Goal: Task Accomplishment & Management: Use online tool/utility

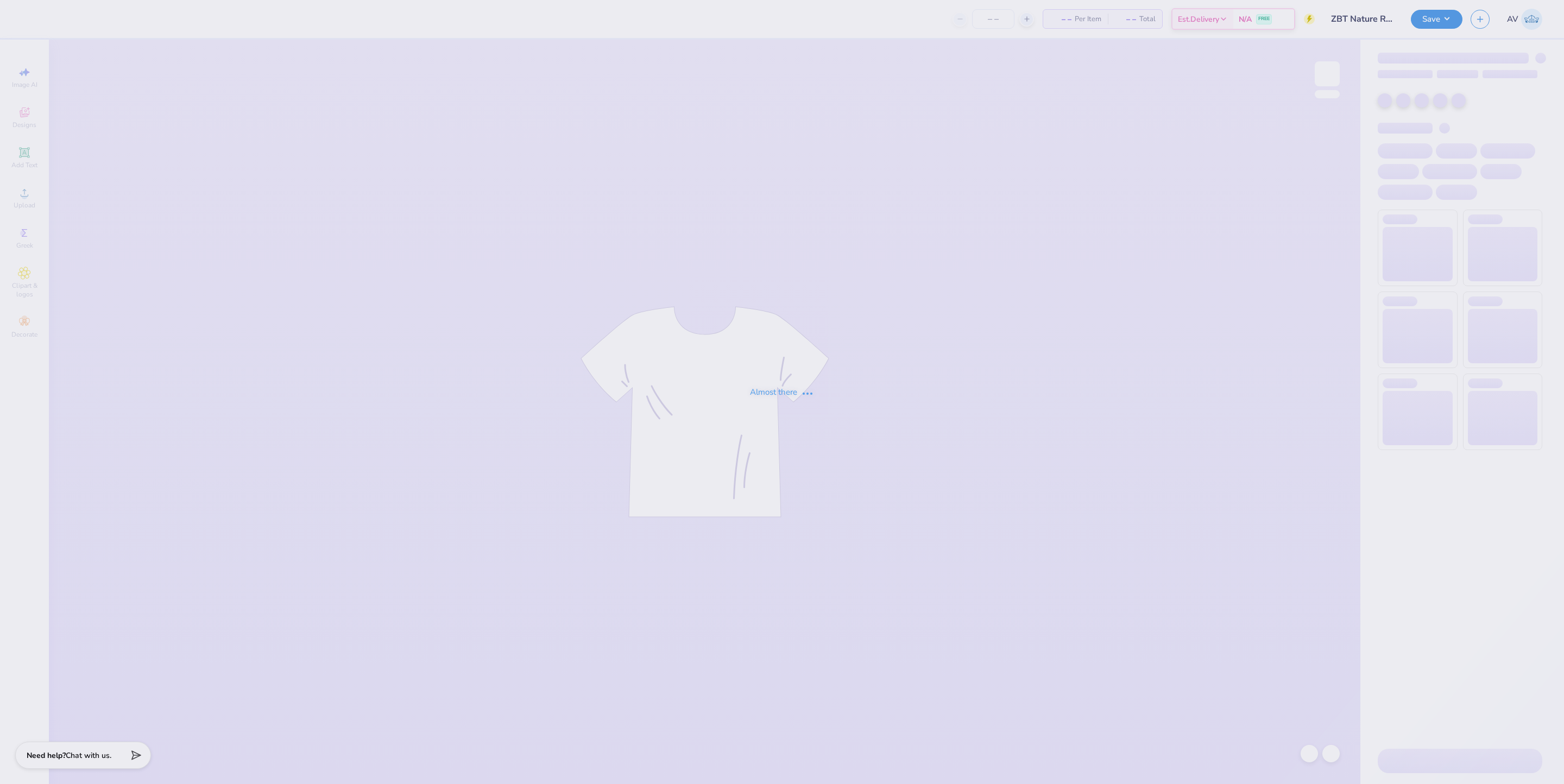
type input "ZBT Nature Rush Shirt"
type input "50"
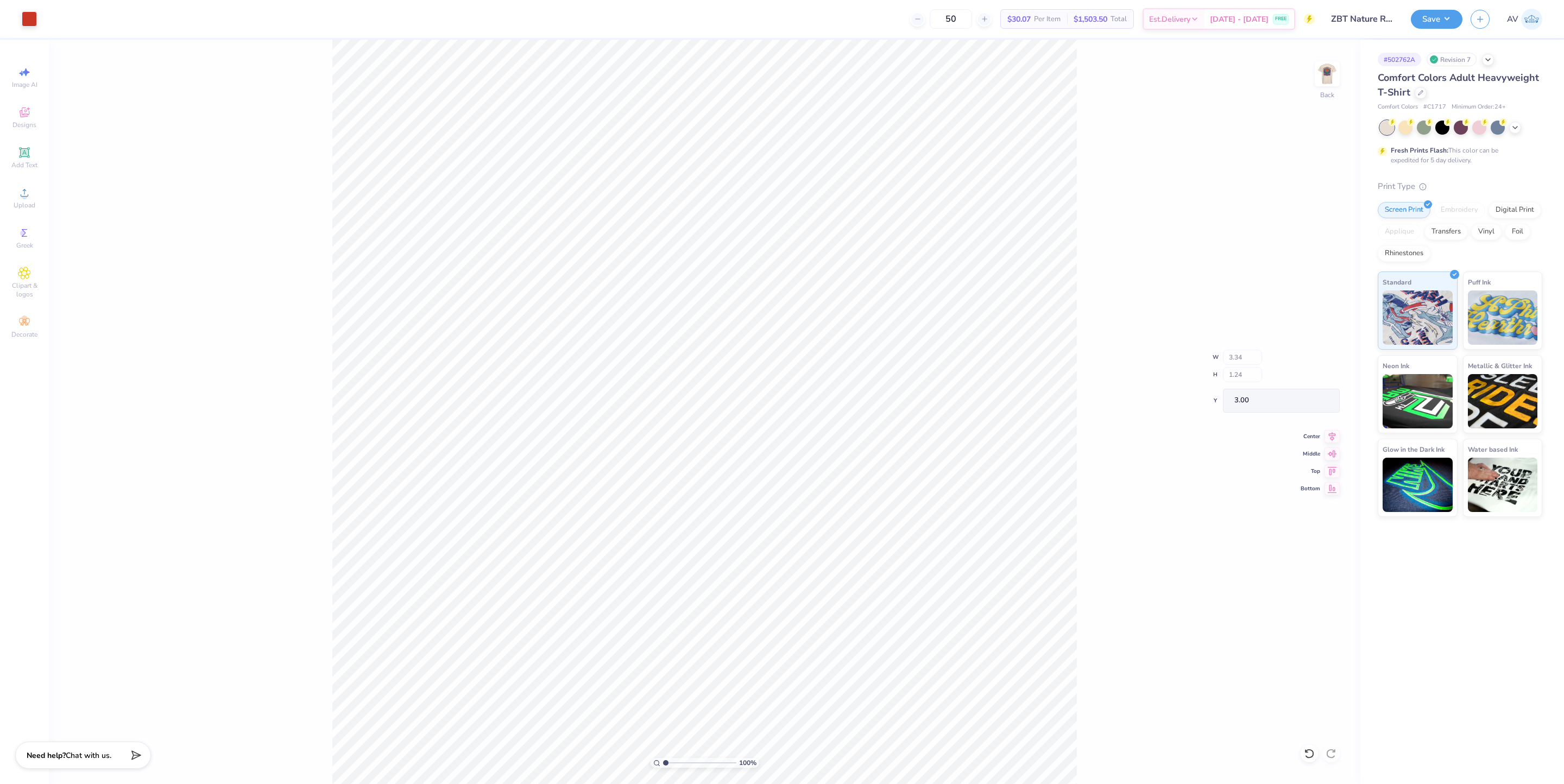
type input "1.08"
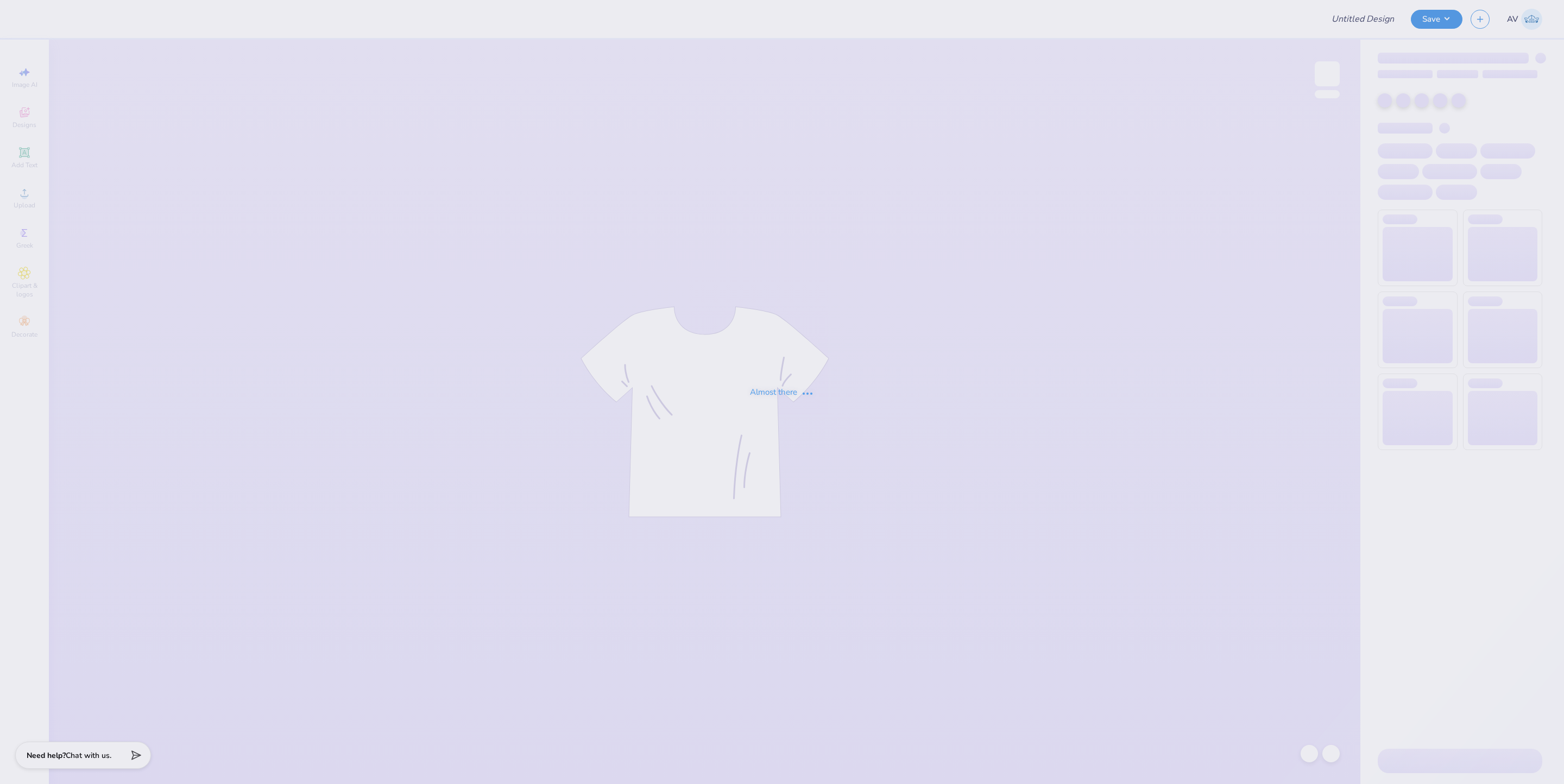
type input "Parents Weekend"
type input "12"
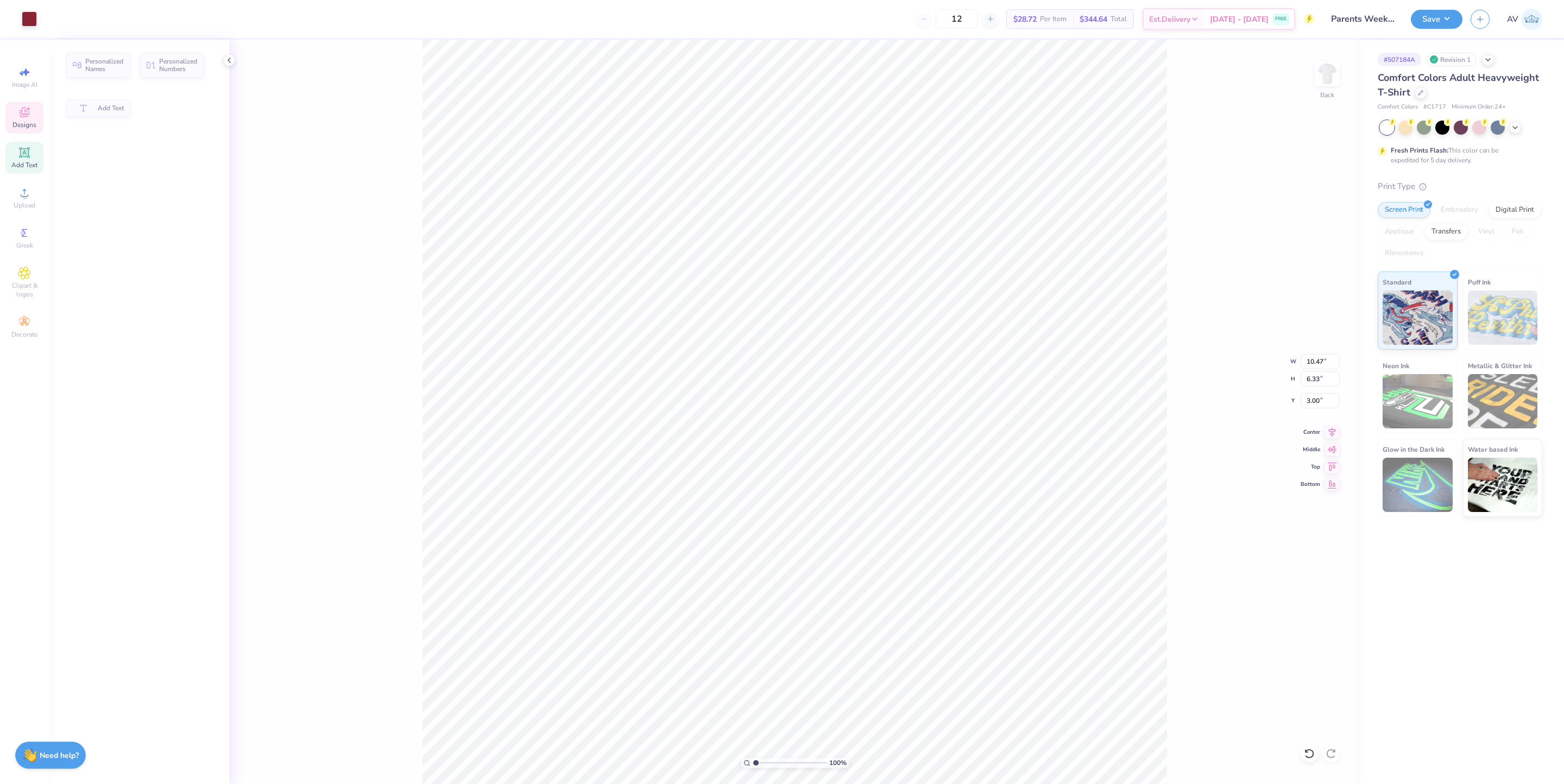
type input "6.33"
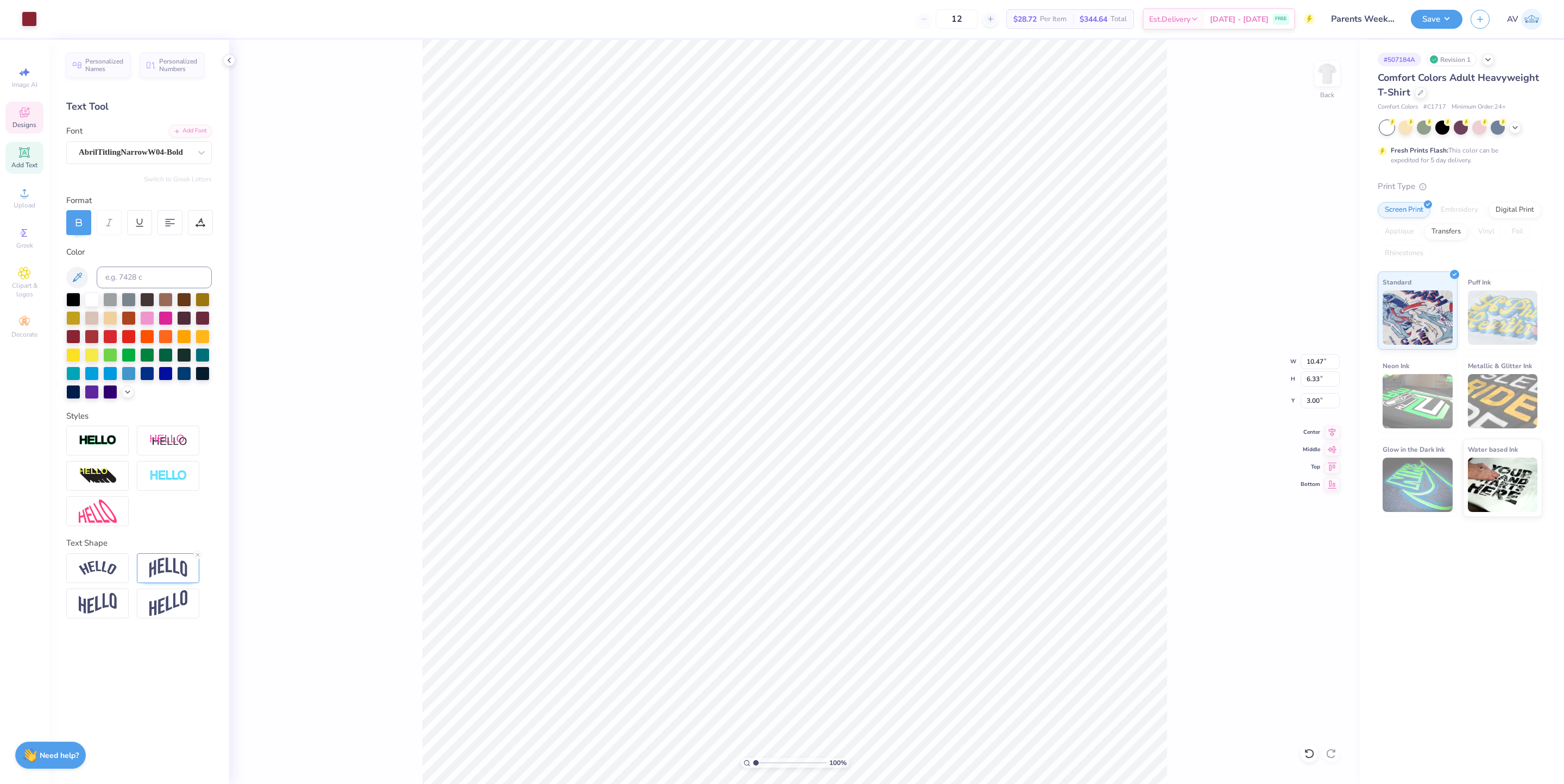
scroll to position [13, 1]
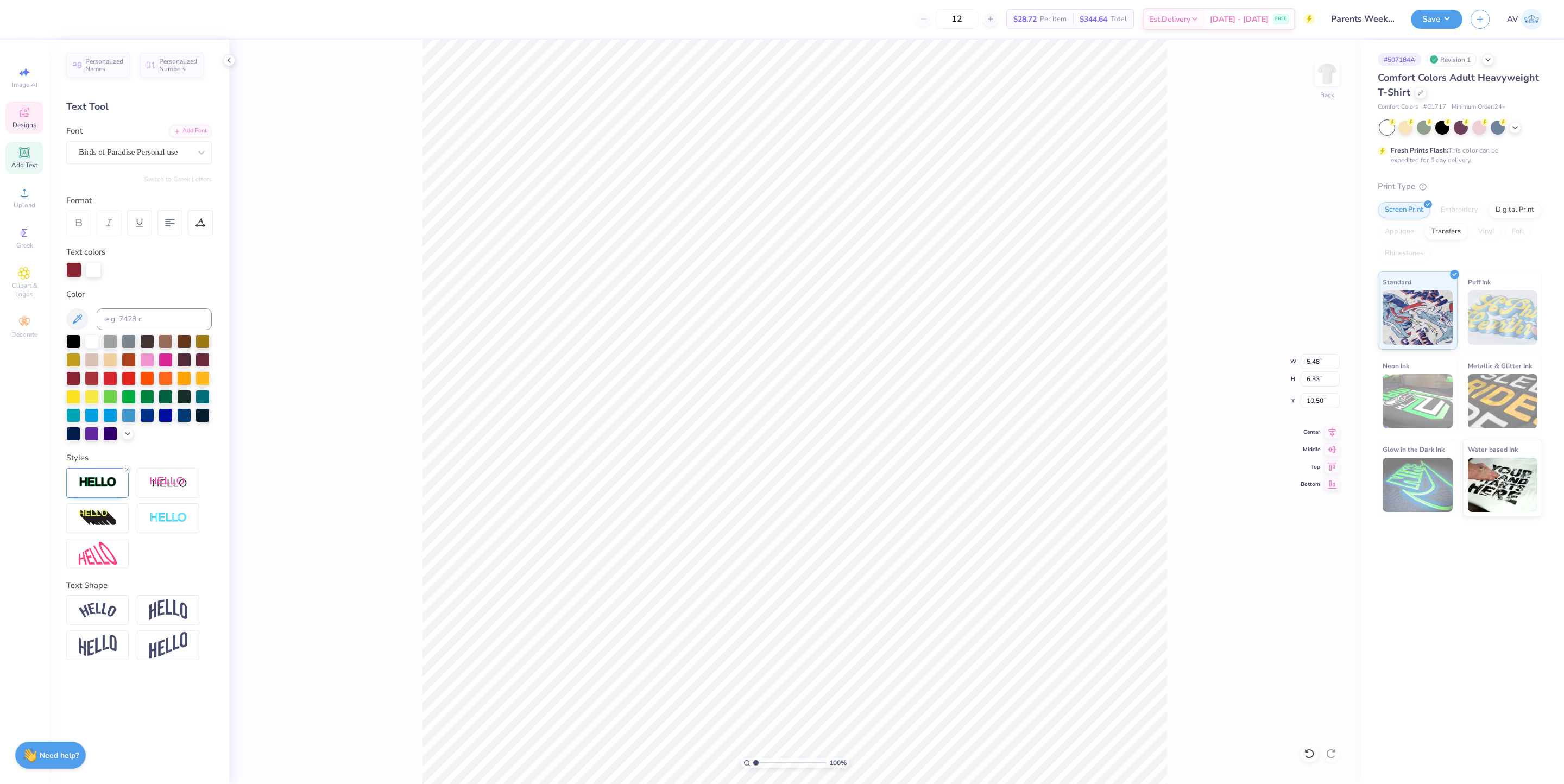
type input "5.48"
type input "2.89"
type input "10.50"
type input "4.63"
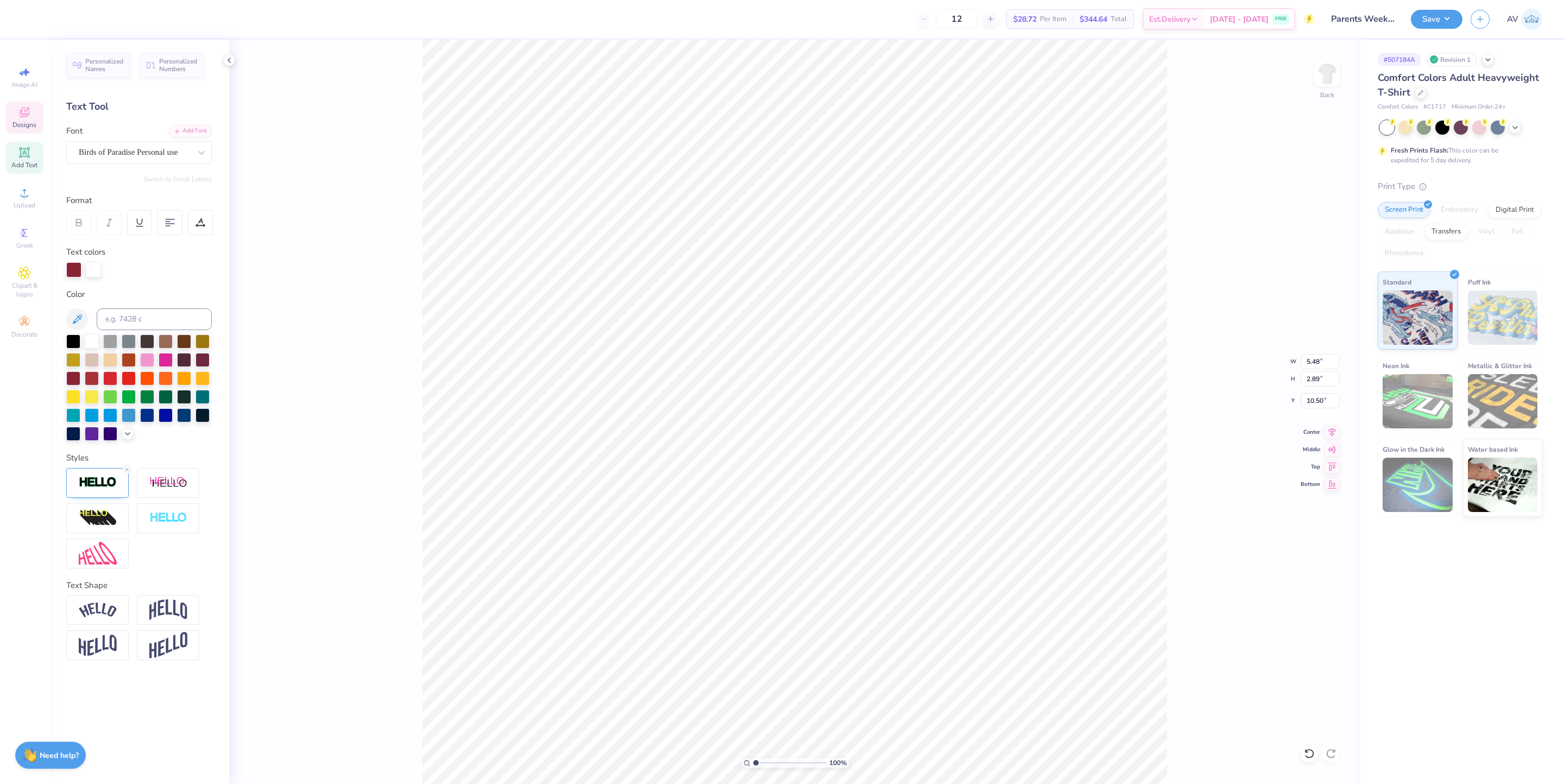
type input "2.79"
type input "11.82"
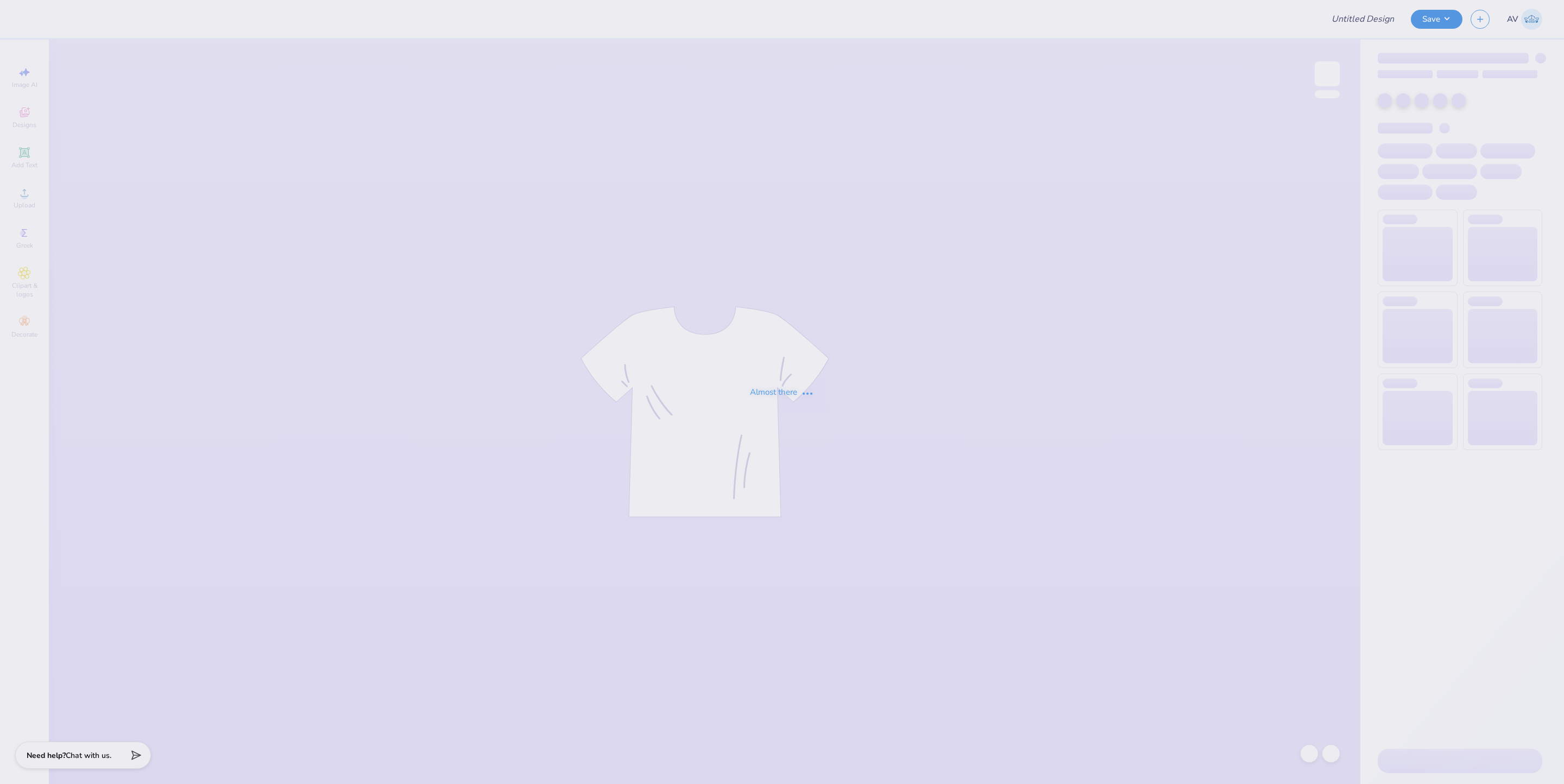
type input "UD [MEDICAL_DATA] Spring Recruitment Merch 2026"
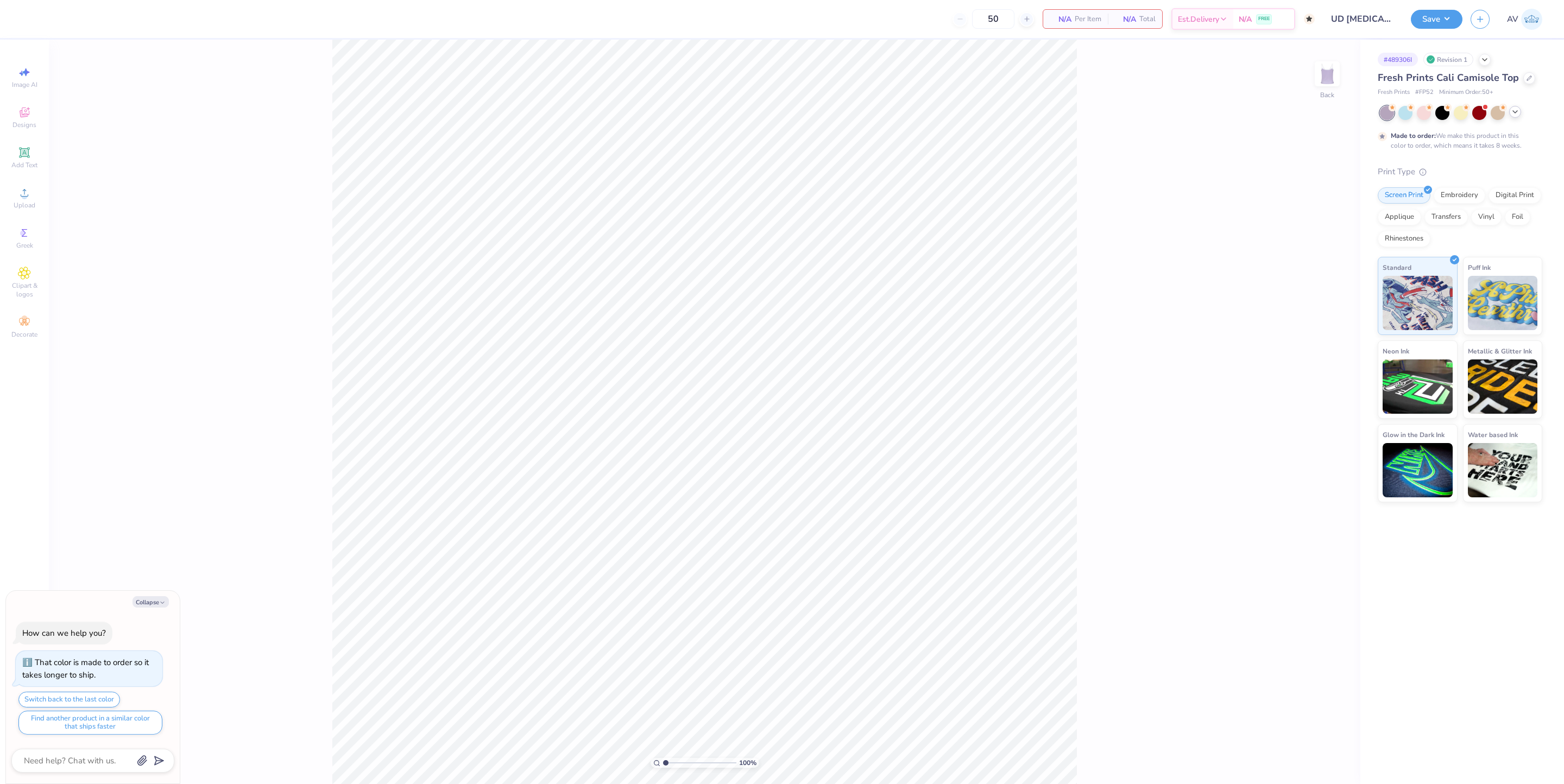
click at [1516, 111] on polyline at bounding box center [1515, 112] width 4 height 2
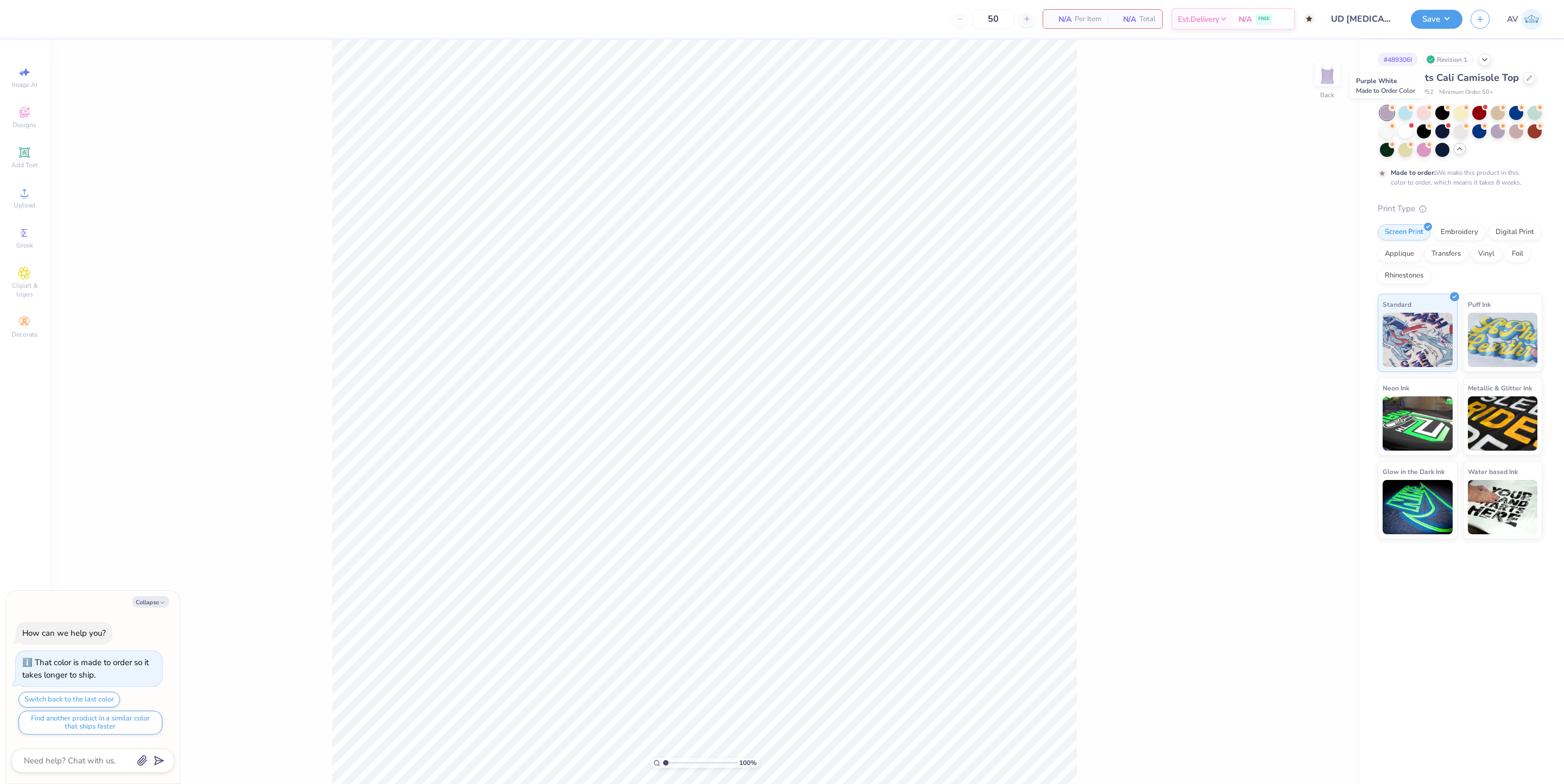
click at [1390, 108] on circle at bounding box center [1392, 107] width 7 height 7
click at [1495, 132] on div at bounding box center [1497, 130] width 14 height 14
click at [1377, 113] on div "# 489306I Revision 1 Fresh Prints Cali Camisole Top Fresh Prints # FP52 Minimum…" at bounding box center [1462, 289] width 203 height 499
click at [1522, 114] on div at bounding box center [1516, 111] width 14 height 14
type textarea "x"
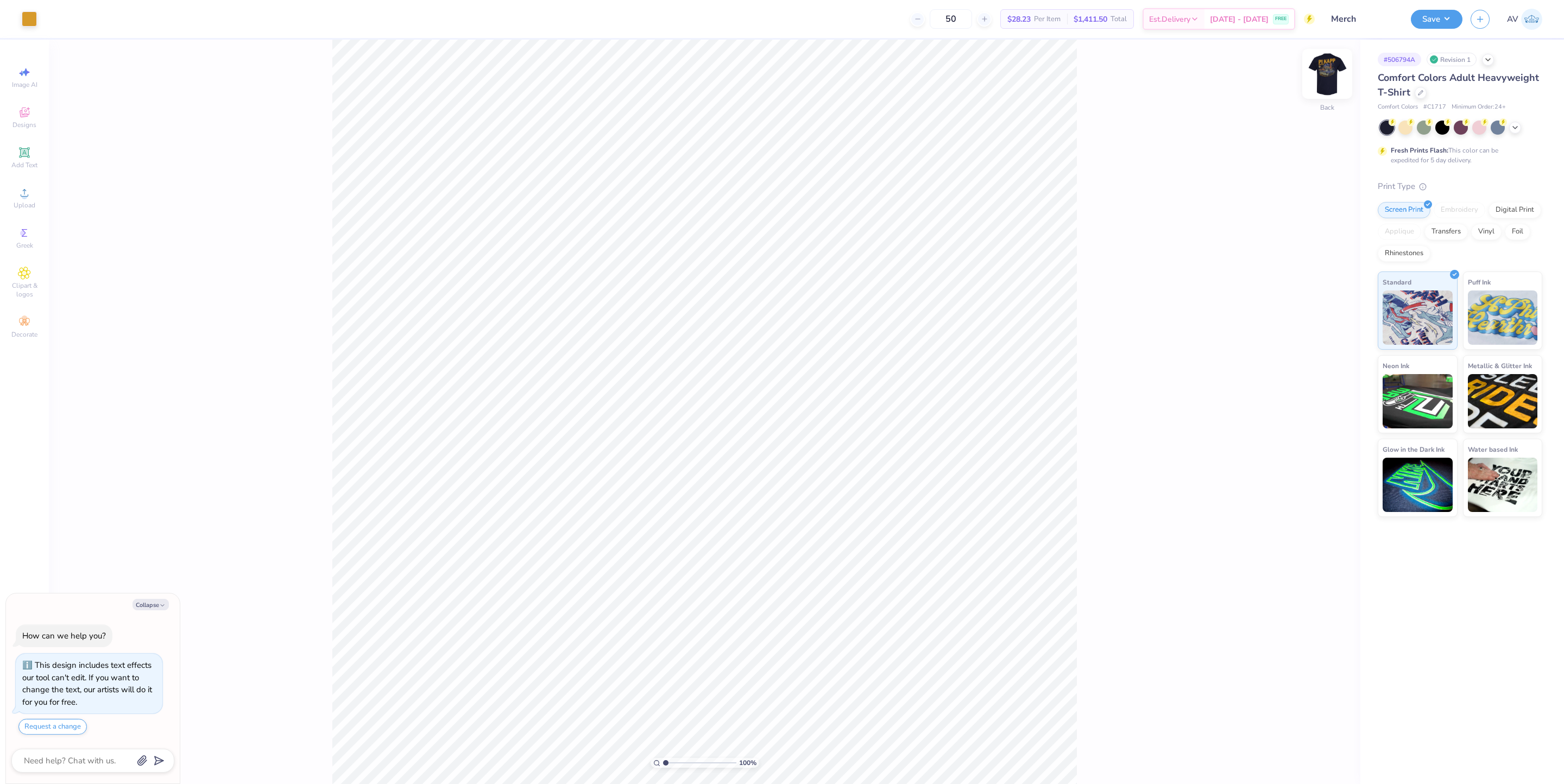
click at [1334, 72] on img at bounding box center [1327, 74] width 43 height 43
type textarea "x"
type input "0.49"
type input "0.76"
type input "6.86"
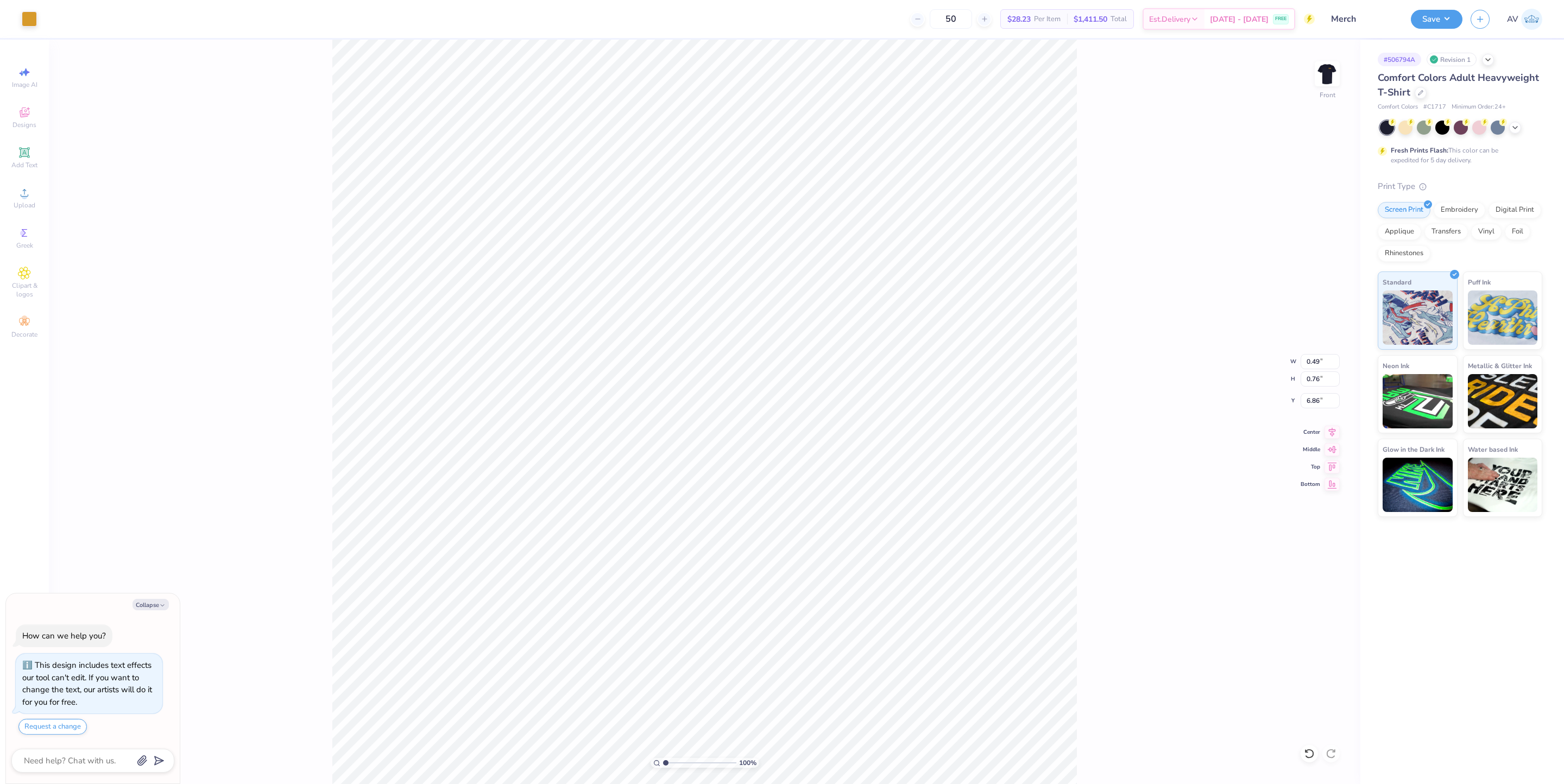
type textarea "x"
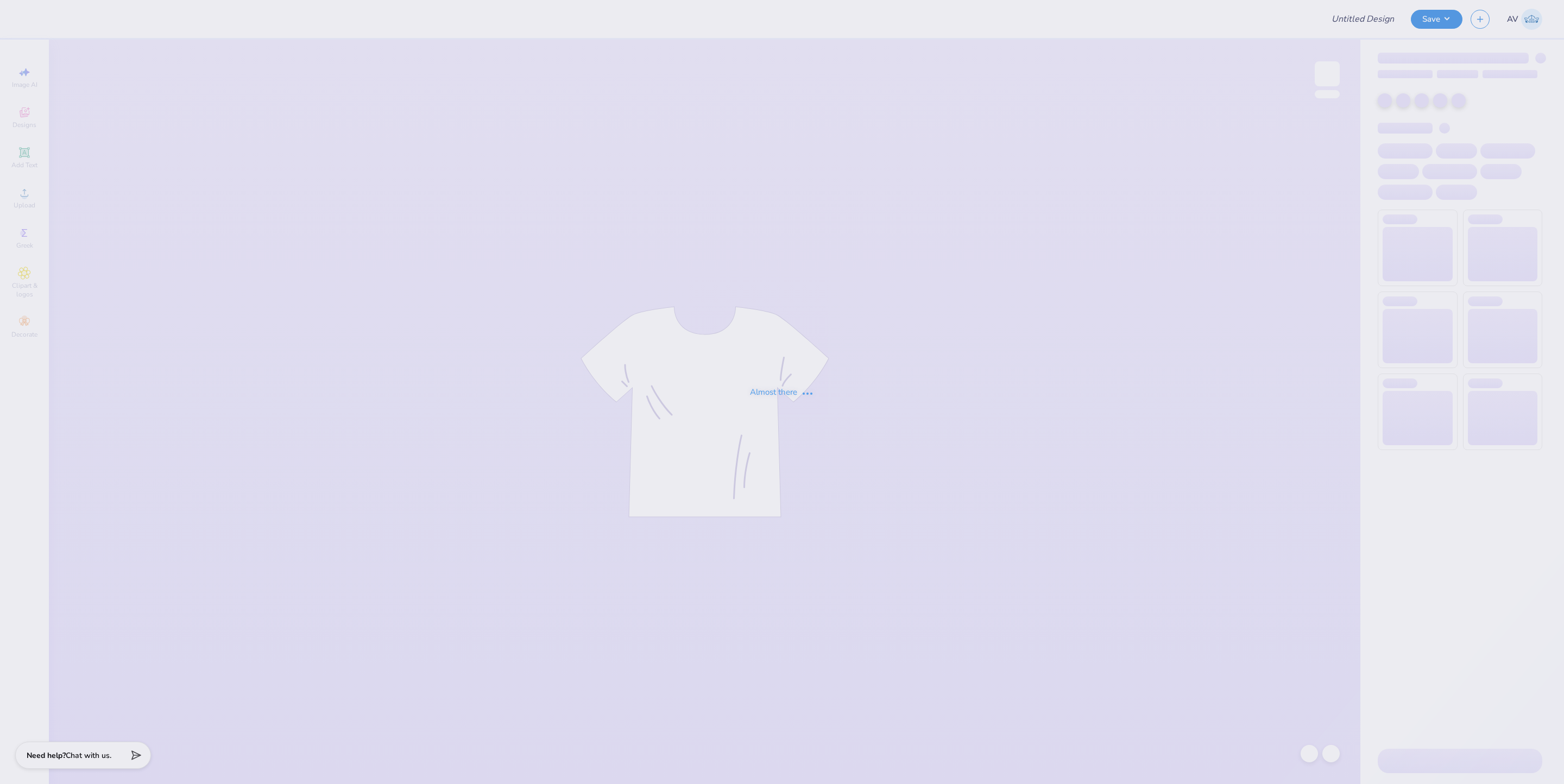
type input "[PERSON_NAME] : The [GEOGRAPHIC_DATA][US_STATE]"
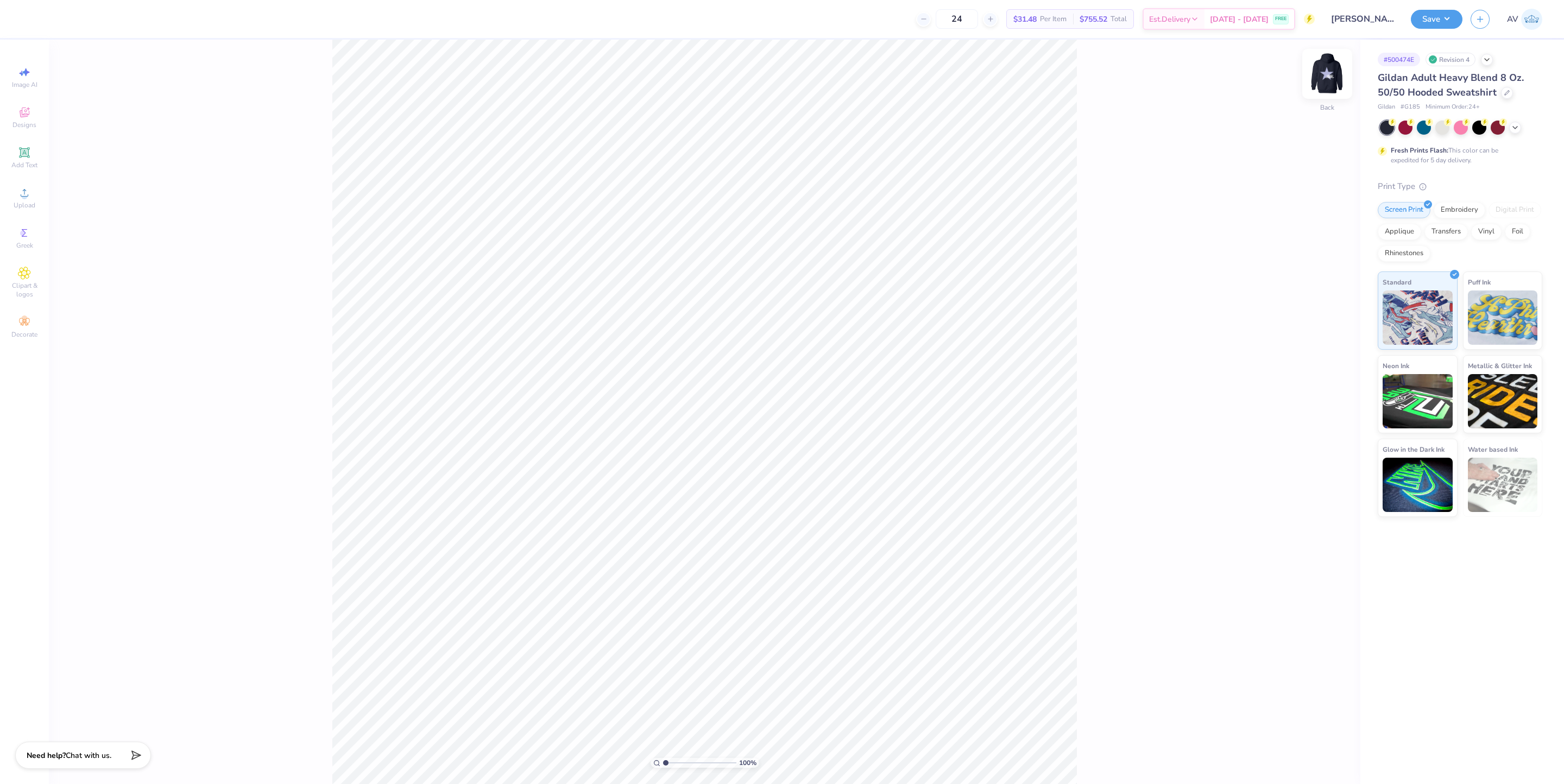
click at [1331, 75] on img at bounding box center [1327, 74] width 43 height 43
